Goal: Information Seeking & Learning: Learn about a topic

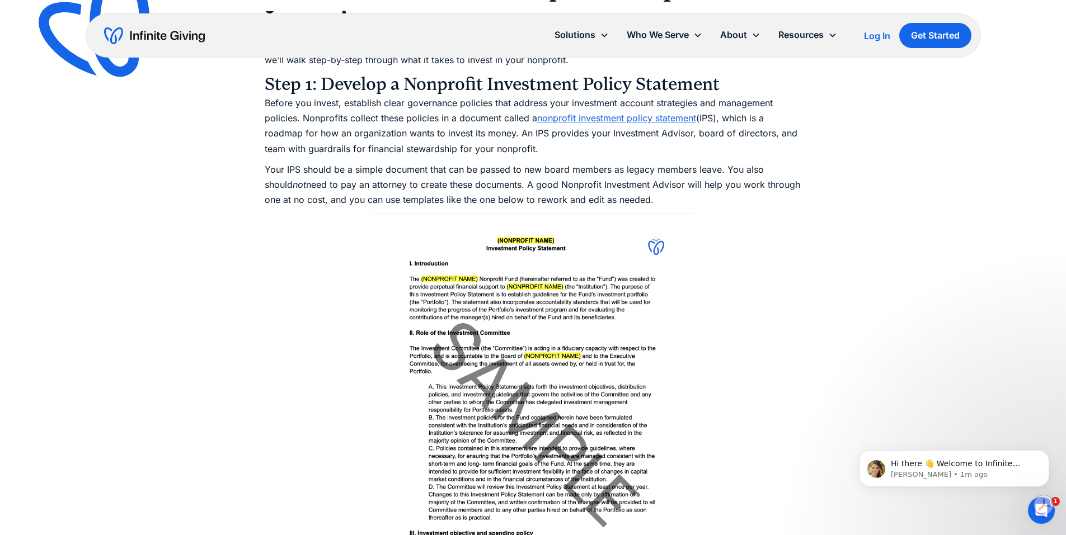
scroll to position [3245, 0]
click at [1045, 452] on icon "Dismiss notification" at bounding box center [1046, 453] width 6 height 6
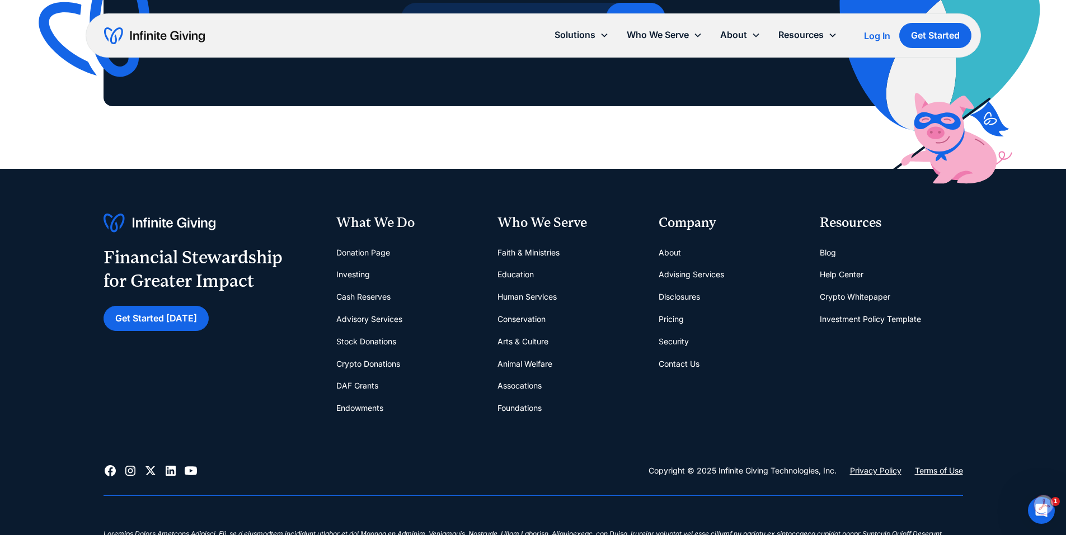
scroll to position [9735, 0]
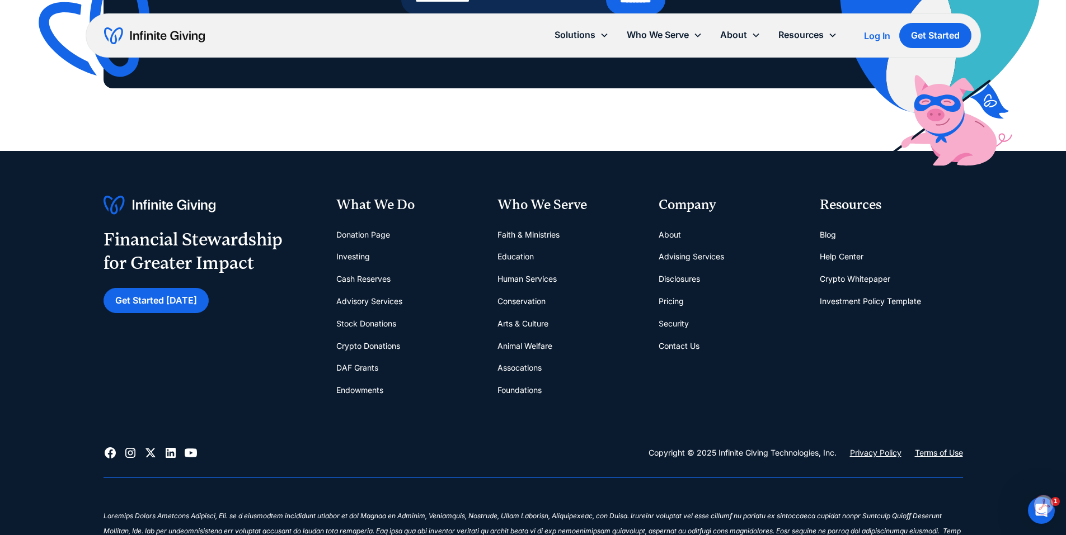
click at [666, 290] on link "Pricing" at bounding box center [671, 301] width 25 height 22
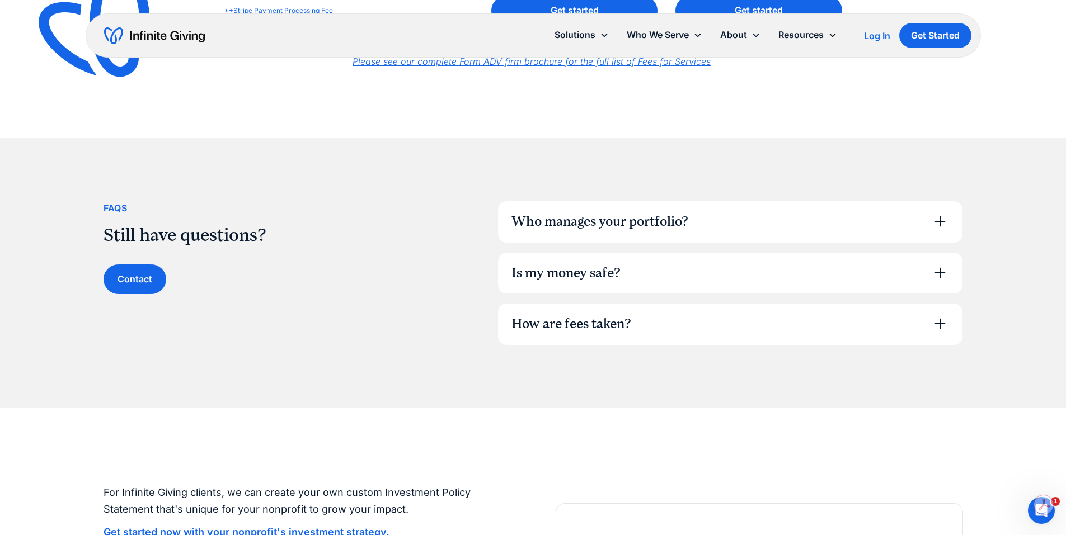
scroll to position [671, 0]
click at [640, 228] on div "Who manages your portfolio?" at bounding box center [599, 220] width 177 height 19
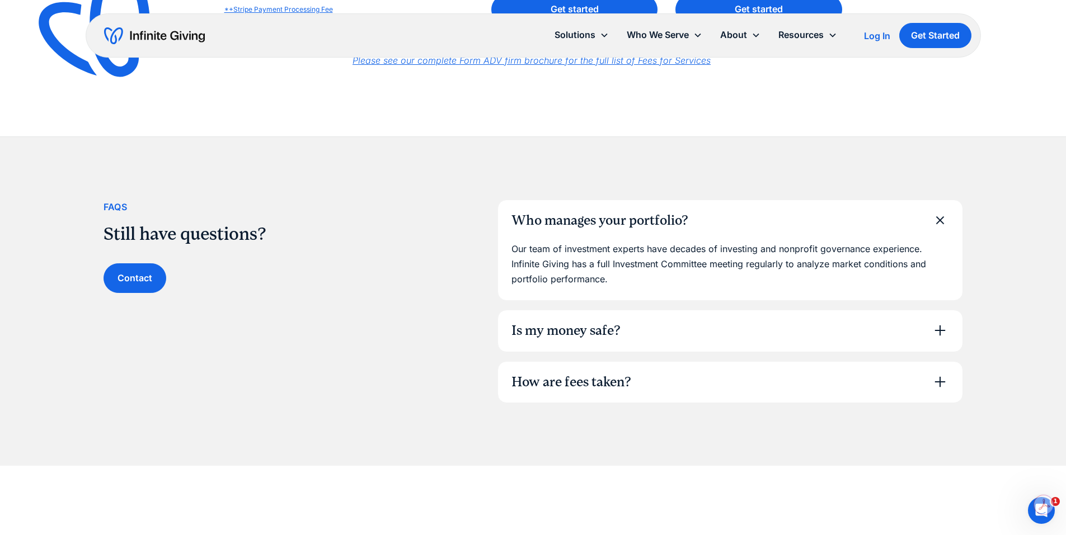
click at [589, 312] on div "Is my money safe?" at bounding box center [730, 331] width 464 height 41
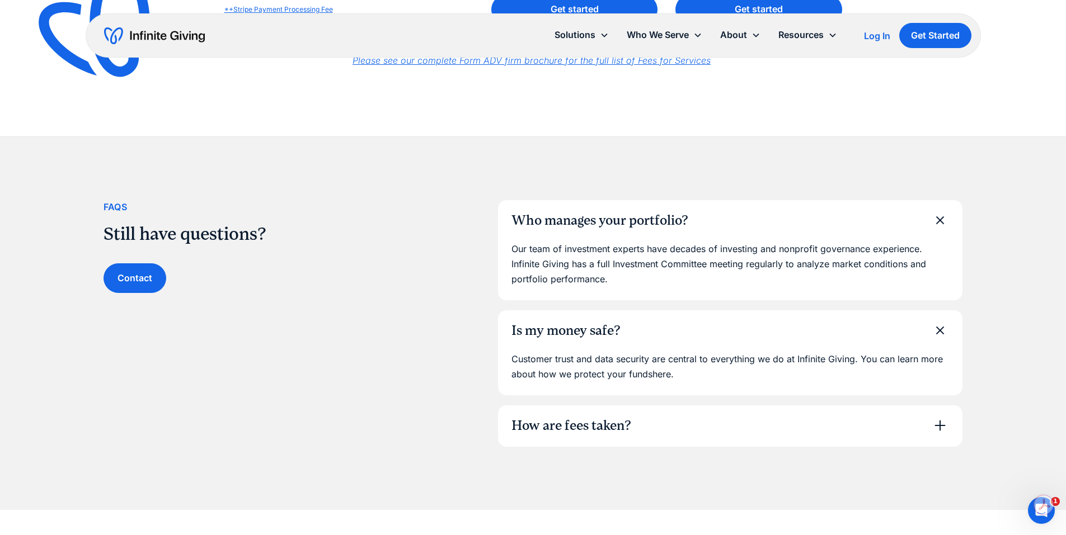
click at [560, 412] on div "How are fees taken?" at bounding box center [730, 426] width 464 height 41
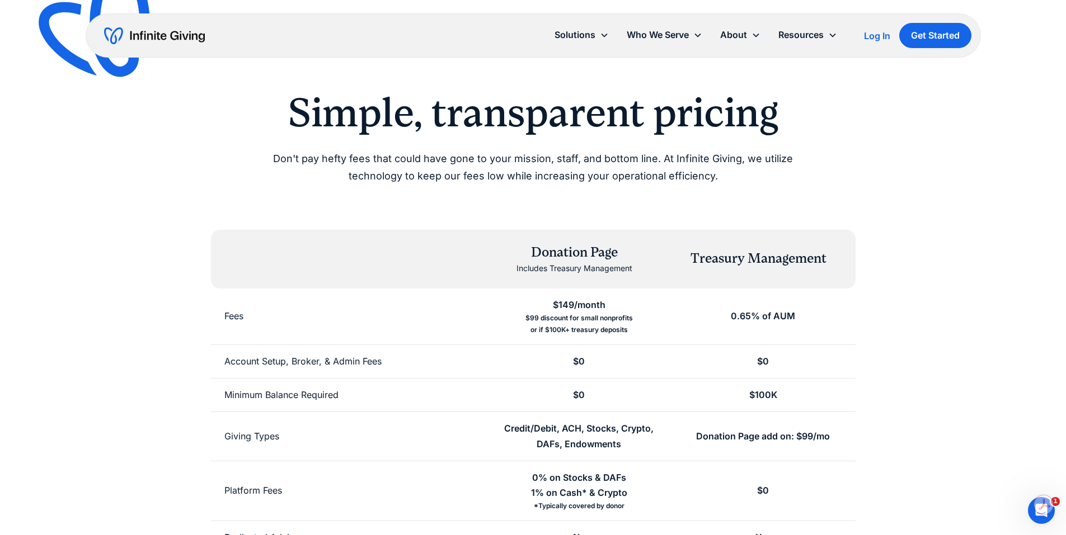
scroll to position [0, 0]
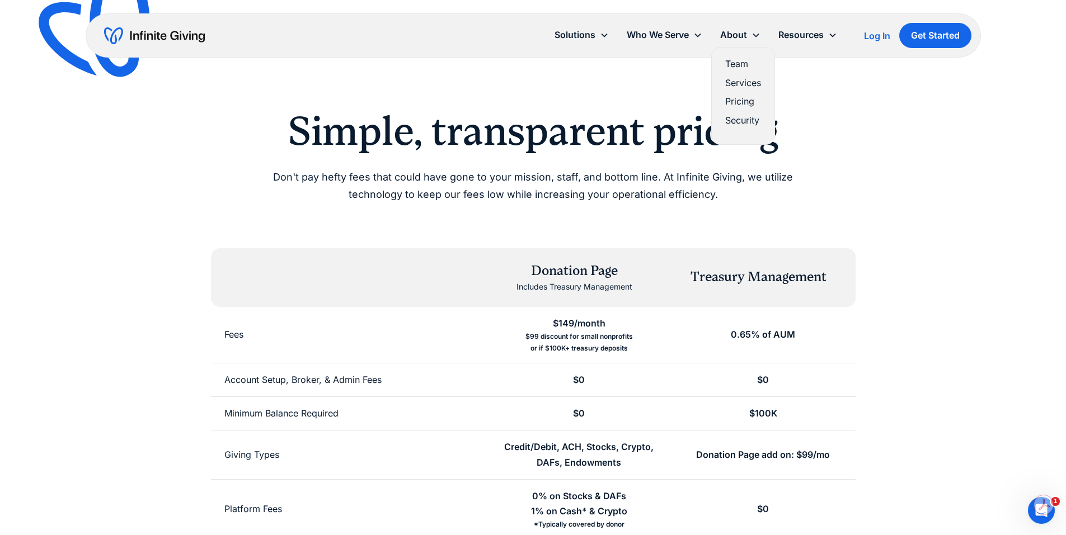
click at [739, 96] on link "Pricing" at bounding box center [743, 101] width 36 height 15
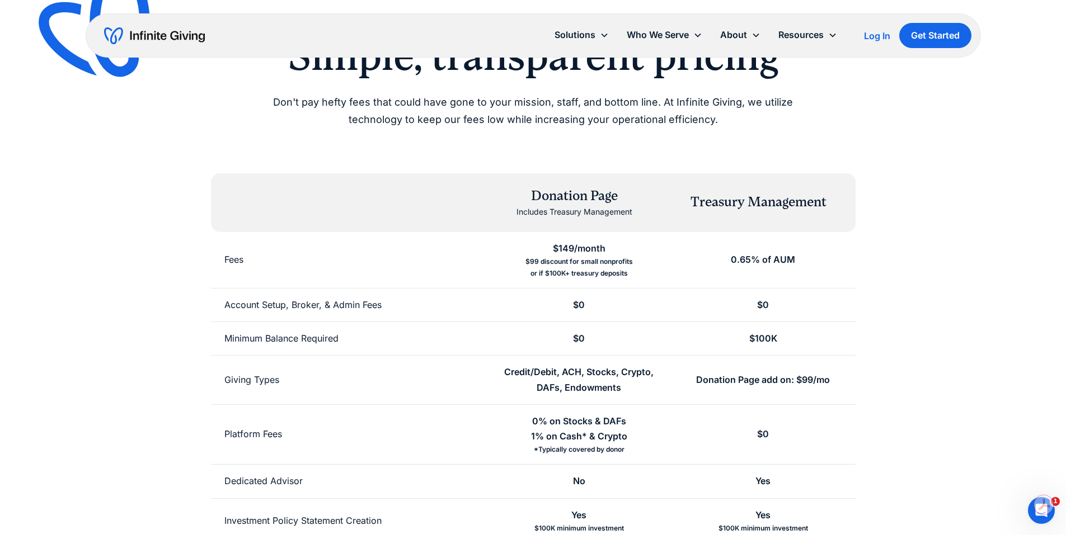
scroll to position [56, 0]
